Goal: Navigation & Orientation: Understand site structure

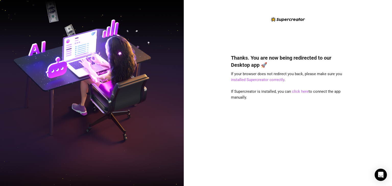
click at [255, 124] on div "Thanks. You are now being redirected to our Desktop app 🚀 If your browser does …" at bounding box center [288, 113] width 114 height 131
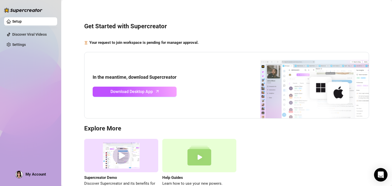
click at [384, 177] on div "Open Intercom Messenger" at bounding box center [381, 176] width 14 height 14
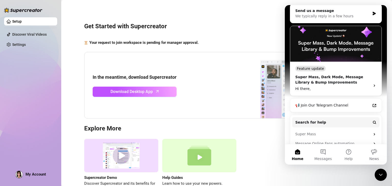
scroll to position [89, 0]
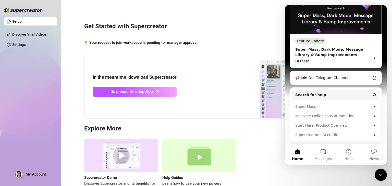
click at [252, 40] on div "Your request to join workspace is pending for manager approval." at bounding box center [226, 43] width 285 height 6
click at [381, 174] on icon "Close Intercom Messenger" at bounding box center [381, 175] width 6 height 6
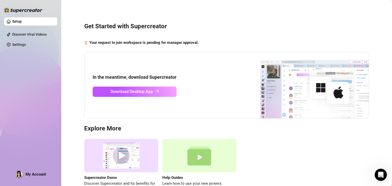
scroll to position [0, 0]
click at [47, 33] on link "Discover Viral Videos" at bounding box center [29, 34] width 34 height 4
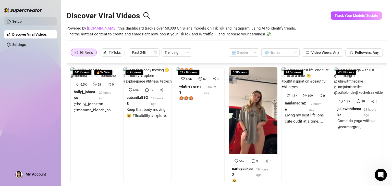
click at [22, 22] on link "Setup" at bounding box center [16, 21] width 9 height 4
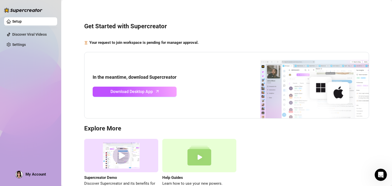
click at [41, 171] on div "My Account" at bounding box center [30, 175] width 31 height 8
click at [291, 161] on div "Supercreator Demo Discover Supercreator and its benefits for OnlyFans chatters.…" at bounding box center [226, 166] width 285 height 54
